Goal: Task Accomplishment & Management: Manage account settings

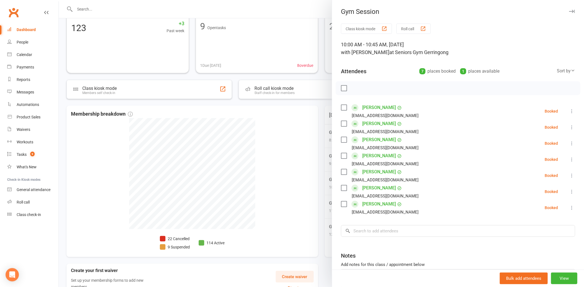
scroll to position [31, 0]
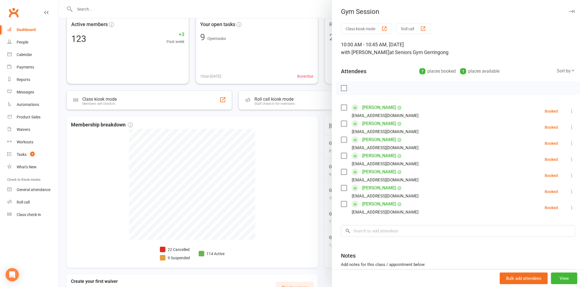
click at [341, 107] on label at bounding box center [344, 108] width 6 height 6
click at [341, 123] on label at bounding box center [344, 124] width 6 height 6
click at [341, 139] on label at bounding box center [344, 140] width 6 height 6
click at [341, 156] on label at bounding box center [344, 156] width 6 height 6
click at [341, 171] on label at bounding box center [344, 172] width 6 height 6
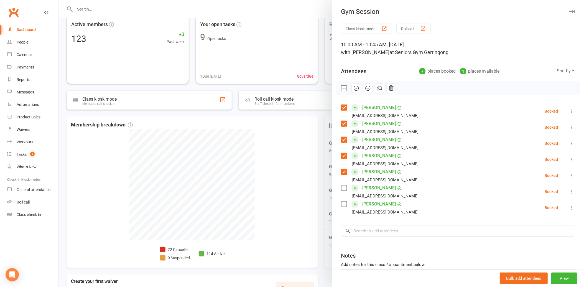
click at [343, 185] on label at bounding box center [344, 188] width 6 height 6
click at [342, 203] on label at bounding box center [344, 204] width 6 height 6
click at [343, 204] on label at bounding box center [344, 204] width 6 height 6
click at [354, 90] on icon "button" at bounding box center [356, 88] width 6 height 6
click at [320, 56] on div at bounding box center [321, 143] width 525 height 287
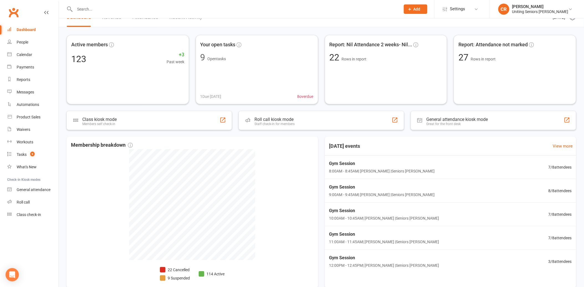
scroll to position [0, 0]
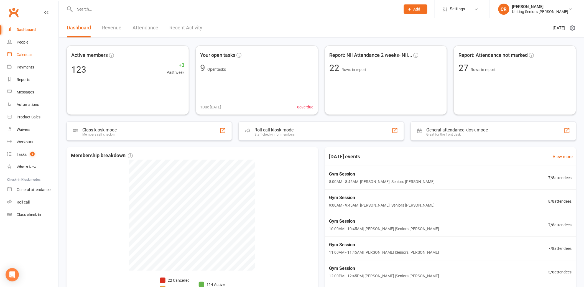
click at [21, 54] on div "Calendar" at bounding box center [25, 54] width 16 height 4
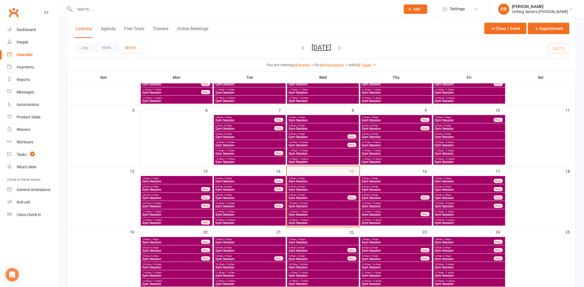
scroll to position [92, 0]
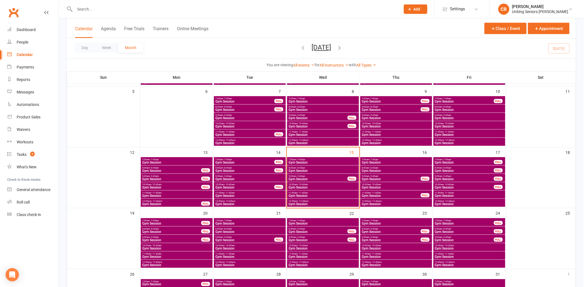
click at [327, 175] on span "9:00am - 9:45am" at bounding box center [318, 176] width 60 height 2
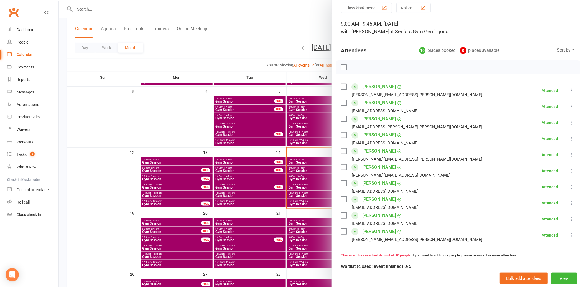
scroll to position [31, 0]
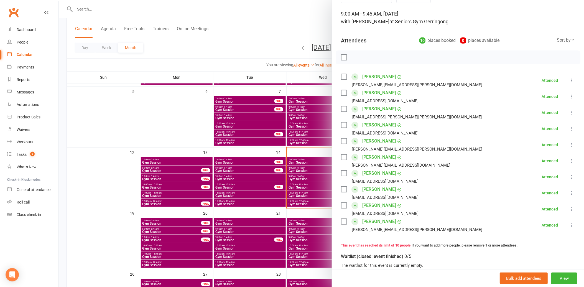
click at [268, 53] on div at bounding box center [321, 143] width 525 height 287
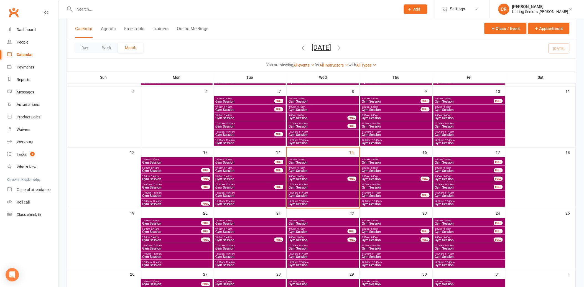
click at [337, 178] on span "Gym Session" at bounding box center [318, 178] width 60 height 3
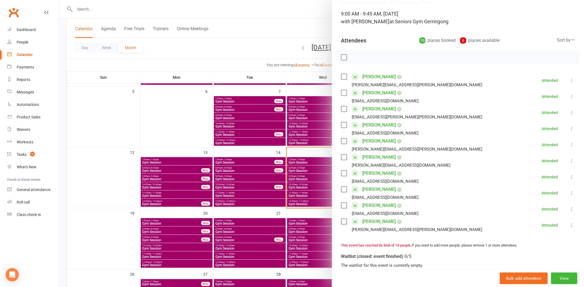
click at [256, 55] on div at bounding box center [321, 143] width 525 height 287
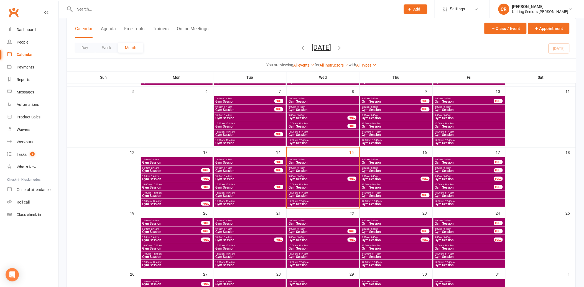
click at [321, 184] on span "10:00am - 10:45am" at bounding box center [323, 184] width 70 height 2
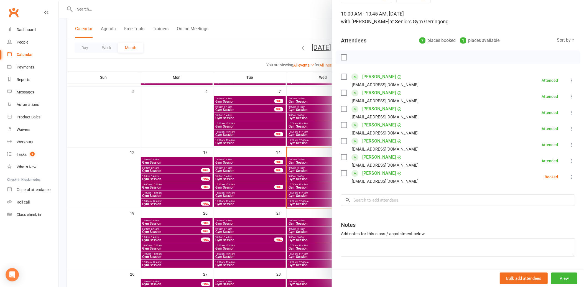
click at [569, 177] on icon at bounding box center [572, 177] width 6 height 6
click at [540, 201] on link "Remove" at bounding box center [545, 198] width 60 height 11
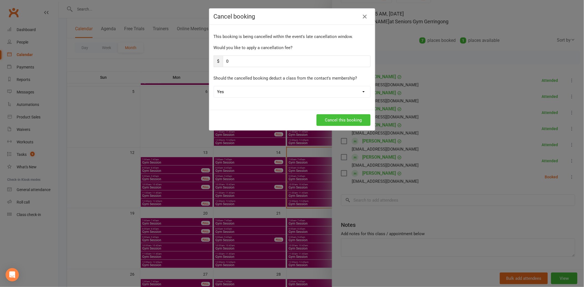
click at [343, 123] on button "Cancel this booking" at bounding box center [344, 120] width 54 height 12
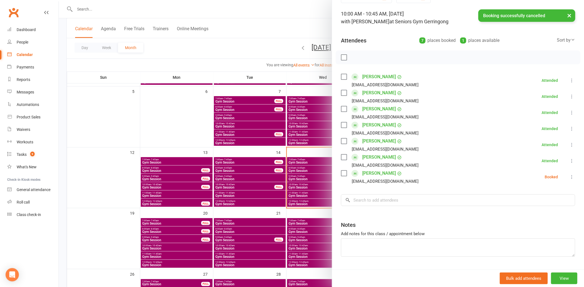
scroll to position [30, 0]
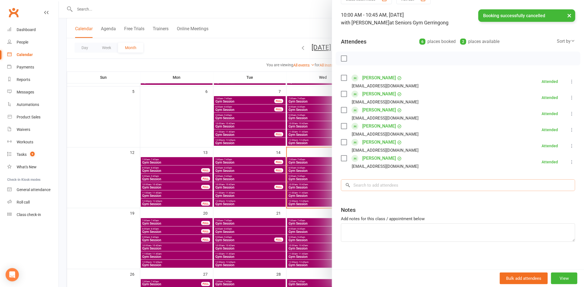
click at [370, 188] on input "search" at bounding box center [458, 185] width 234 height 12
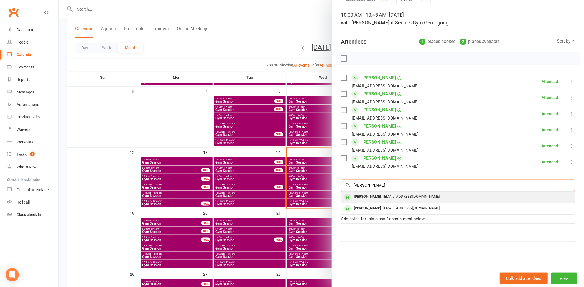
type input "[PERSON_NAME]"
click at [383, 195] on span "[EMAIL_ADDRESS][DOMAIN_NAME]" at bounding box center [411, 196] width 56 height 4
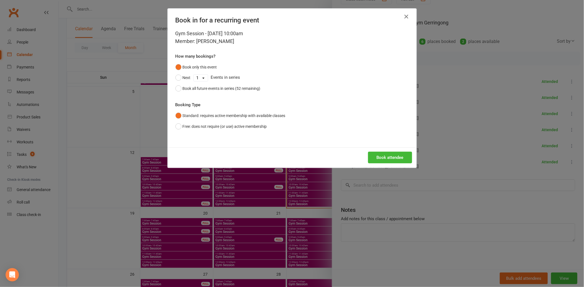
click at [389, 164] on div "Book attendee" at bounding box center [292, 157] width 249 height 21
click at [389, 160] on button "Book attendee" at bounding box center [390, 158] width 44 height 12
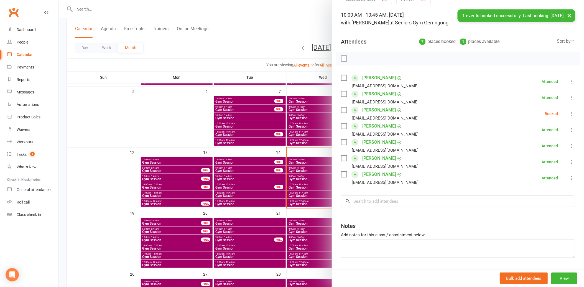
click at [562, 109] on li "[PERSON_NAME] [EMAIL_ADDRESS][DOMAIN_NAME] Booked More info Remove Check in Mar…" at bounding box center [458, 114] width 234 height 16
click at [569, 111] on icon at bounding box center [572, 114] width 6 height 6
click at [543, 144] on link "Check in" at bounding box center [545, 146] width 60 height 11
click at [270, 49] on div at bounding box center [321, 143] width 525 height 287
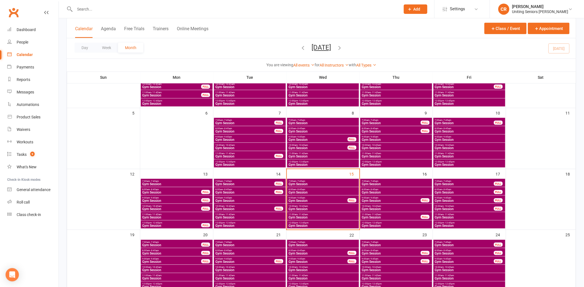
scroll to position [62, 0]
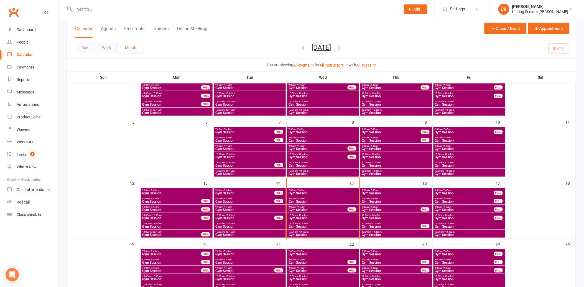
click at [343, 225] on span "Gym Session" at bounding box center [323, 226] width 70 height 3
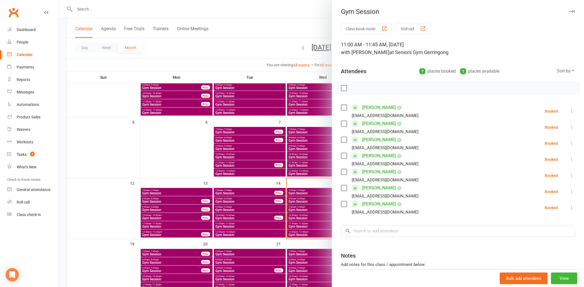
scroll to position [31, 0]
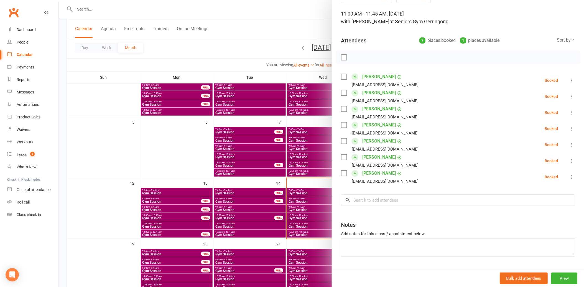
click at [569, 145] on icon at bounding box center [572, 145] width 6 height 6
click at [555, 178] on link "Check in" at bounding box center [545, 177] width 60 height 11
click at [569, 113] on icon at bounding box center [572, 113] width 6 height 6
click at [555, 144] on link "Check in" at bounding box center [545, 145] width 60 height 11
click at [569, 95] on icon at bounding box center [572, 97] width 6 height 6
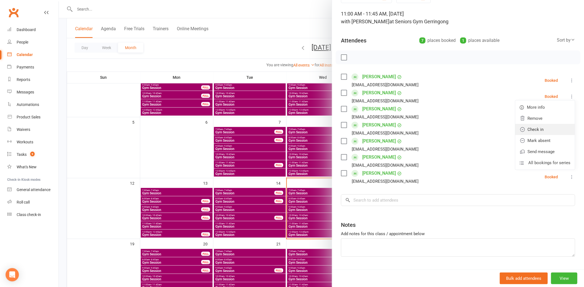
click at [545, 130] on link "Check in" at bounding box center [545, 129] width 60 height 11
click at [278, 43] on div at bounding box center [321, 143] width 525 height 287
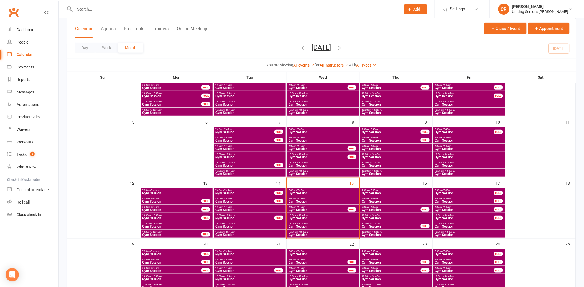
click at [346, 234] on span "Gym Session" at bounding box center [323, 234] width 70 height 3
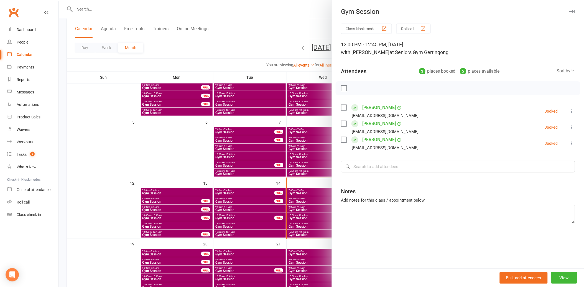
click at [182, 46] on div at bounding box center [321, 143] width 525 height 287
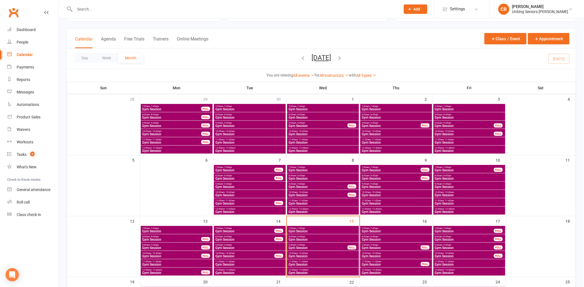
scroll to position [62, 0]
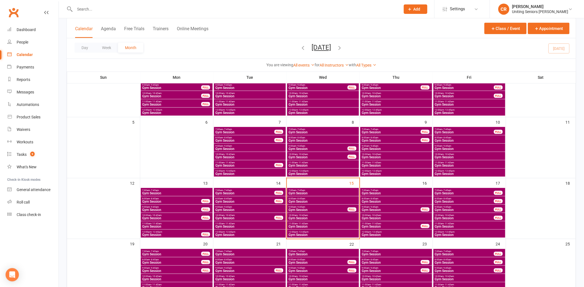
click at [330, 225] on span "Gym Session" at bounding box center [323, 226] width 70 height 3
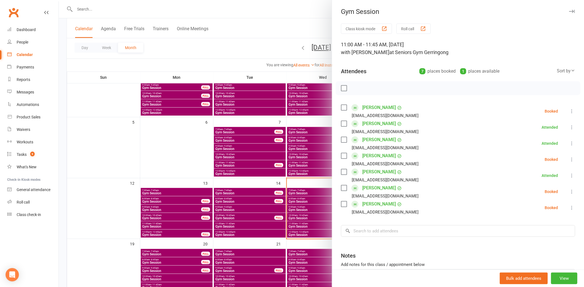
click at [569, 109] on icon at bounding box center [572, 111] width 6 height 6
click at [536, 141] on link "Check in" at bounding box center [545, 144] width 60 height 11
click at [268, 48] on div at bounding box center [321, 143] width 525 height 287
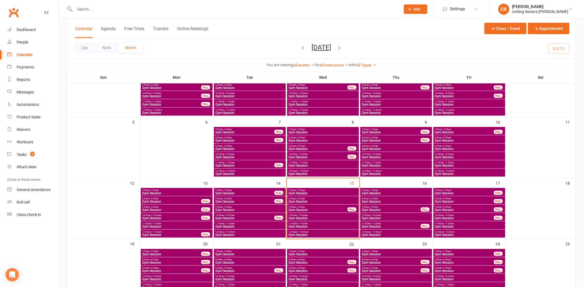
click at [137, 4] on div at bounding box center [232, 9] width 330 height 18
click at [138, 6] on input "text" at bounding box center [235, 9] width 324 height 8
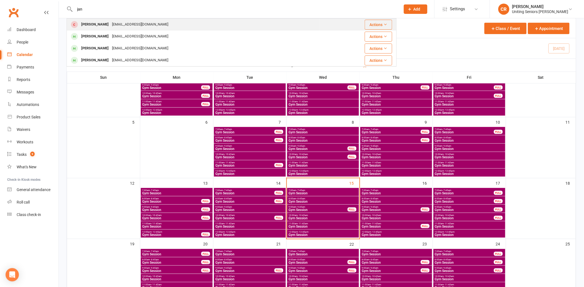
type input "jan"
click at [139, 26] on div "[EMAIL_ADDRESS][DOMAIN_NAME]" at bounding box center [140, 25] width 60 height 8
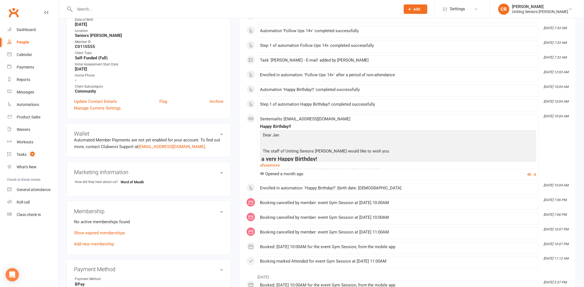
scroll to position [185, 0]
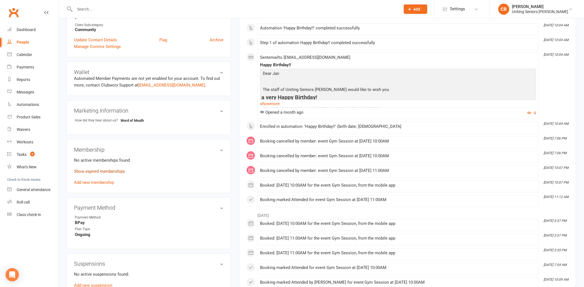
click at [108, 171] on link "Show expired memberships" at bounding box center [99, 171] width 51 height 5
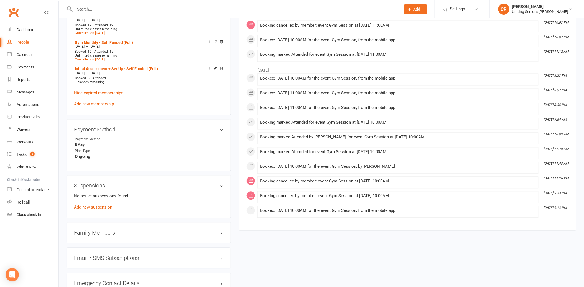
scroll to position [339, 0]
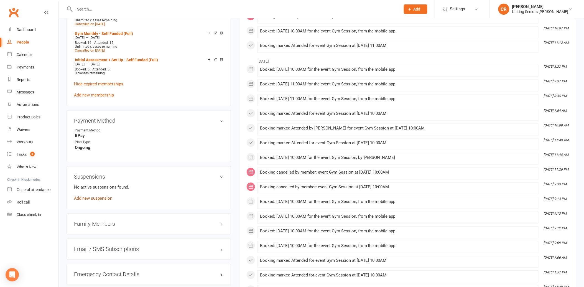
click at [95, 197] on link "Add new suspension" at bounding box center [93, 198] width 38 height 5
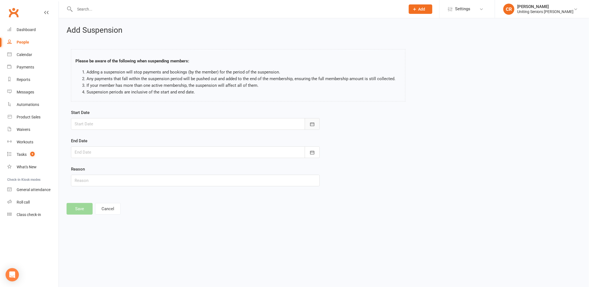
click at [308, 123] on button "button" at bounding box center [312, 124] width 15 height 12
click at [116, 190] on span "21" at bounding box center [118, 191] width 4 height 4
type input "[DATE]"
click at [103, 212] on button "Cancel" at bounding box center [108, 209] width 26 height 12
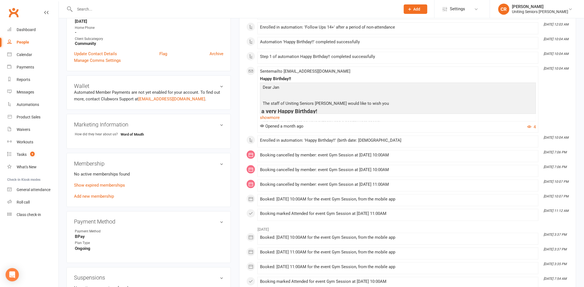
scroll to position [215, 0]
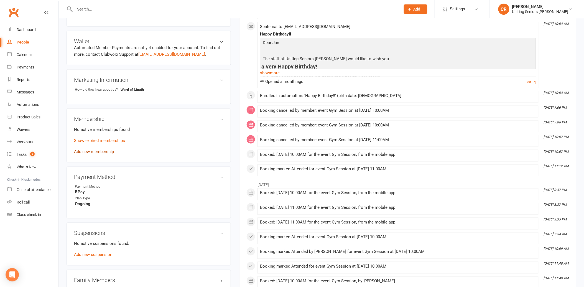
click at [103, 152] on link "Add new membership" at bounding box center [94, 151] width 40 height 5
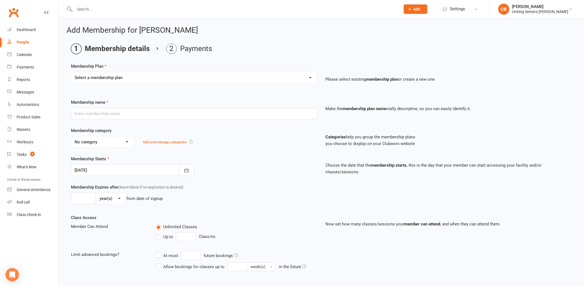
click at [168, 79] on select "Select a membership plan Create new Membership Plan Initial Assessment + Set Up…" at bounding box center [194, 77] width 246 height 11
select select "8"
click at [71, 72] on select "Select a membership plan Create new Membership Plan Initial Assessment + Set Up…" at bounding box center [194, 77] width 246 height 11
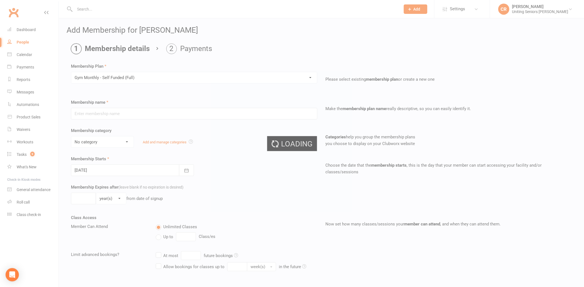
type input "Gym Monthly - Self Funded (Full)"
select select "3"
type input "0"
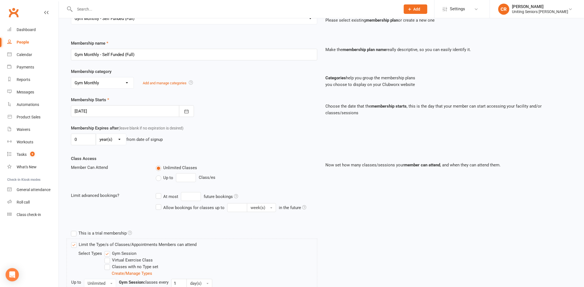
scroll to position [62, 0]
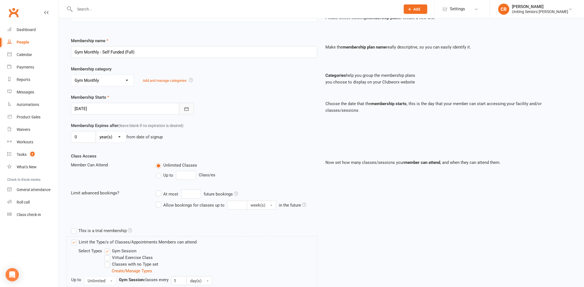
click at [192, 108] on button "button" at bounding box center [186, 109] width 15 height 12
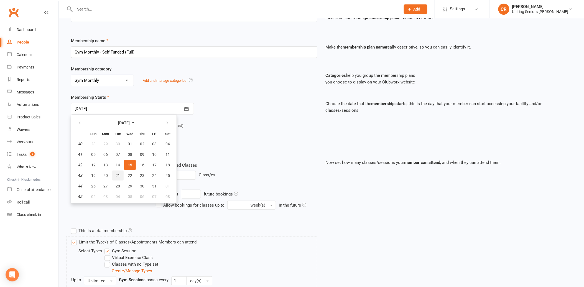
click at [119, 174] on button "21" at bounding box center [118, 176] width 12 height 10
type input "[DATE]"
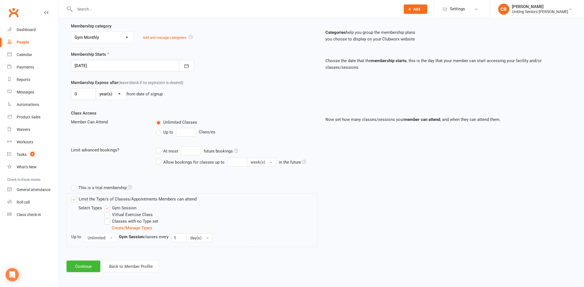
scroll to position [106, 0]
click at [82, 263] on button "Continue" at bounding box center [84, 266] width 34 height 12
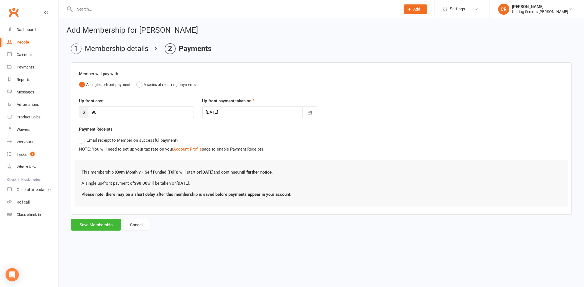
scroll to position [0, 0]
click at [104, 226] on button "Save Membership" at bounding box center [96, 225] width 50 height 12
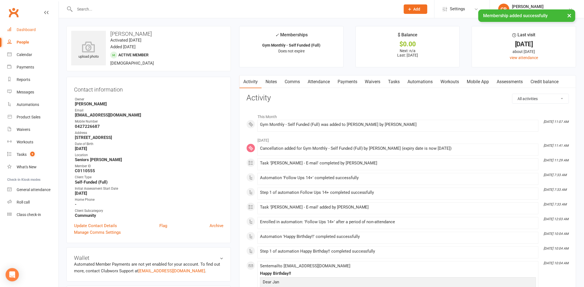
click at [33, 29] on div "Dashboard" at bounding box center [26, 29] width 19 height 4
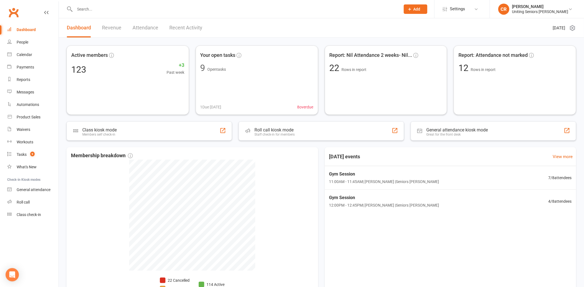
click at [108, 7] on input "text" at bounding box center [235, 9] width 324 height 8
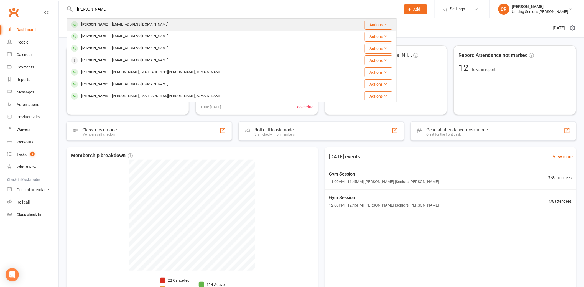
type input "[PERSON_NAME]"
click at [113, 22] on div "[EMAIL_ADDRESS][DOMAIN_NAME]" at bounding box center [140, 25] width 60 height 8
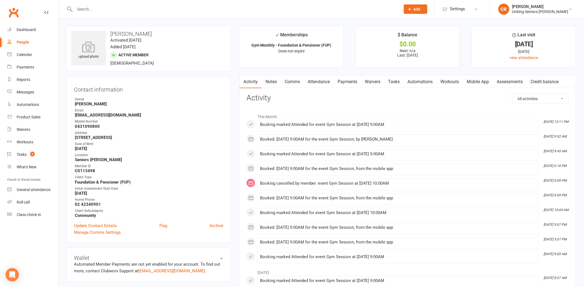
drag, startPoint x: 161, startPoint y: 189, endPoint x: 243, endPoint y: 126, distance: 103.4
click at [161, 189] on div "Initial Assessment Start Date" at bounding box center [149, 188] width 149 height 5
click at [314, 87] on link "Attendance" at bounding box center [319, 81] width 30 height 13
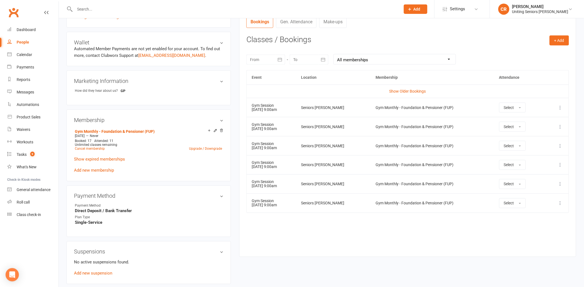
scroll to position [246, 0]
